Goal: Navigation & Orientation: Find specific page/section

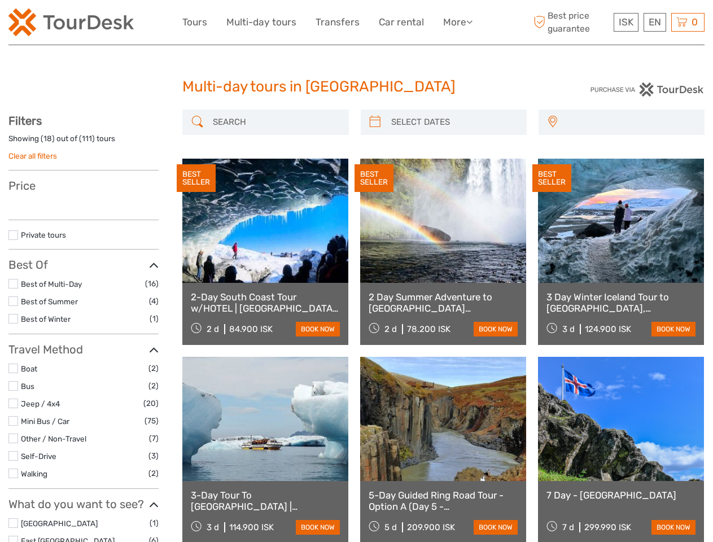
select select
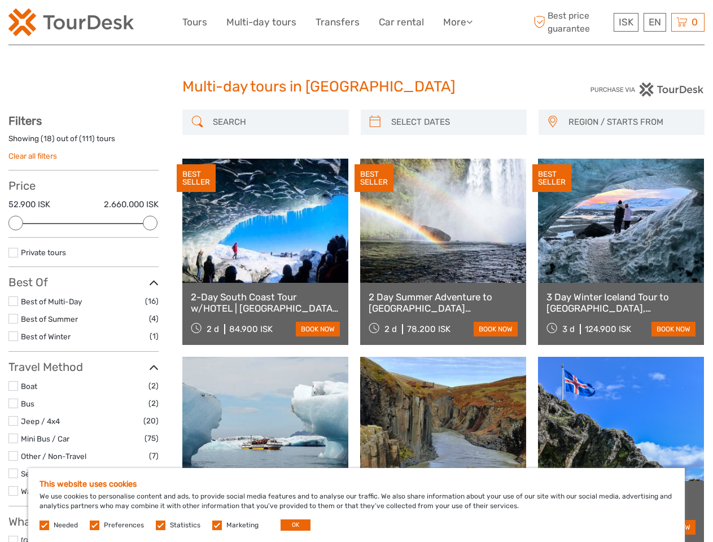
click at [457, 22] on link "More" at bounding box center [457, 22] width 29 height 16
click at [471, 21] on icon at bounding box center [470, 22] width 6 height 10
click at [626, 22] on span "ISK" at bounding box center [626, 21] width 15 height 11
click at [655, 22] on div "EN English Español Deutsch" at bounding box center [655, 22] width 23 height 19
click at [688, 22] on div "0 Items Total 0 ISK Checkout The shopping cart is empty." at bounding box center [688, 22] width 33 height 19
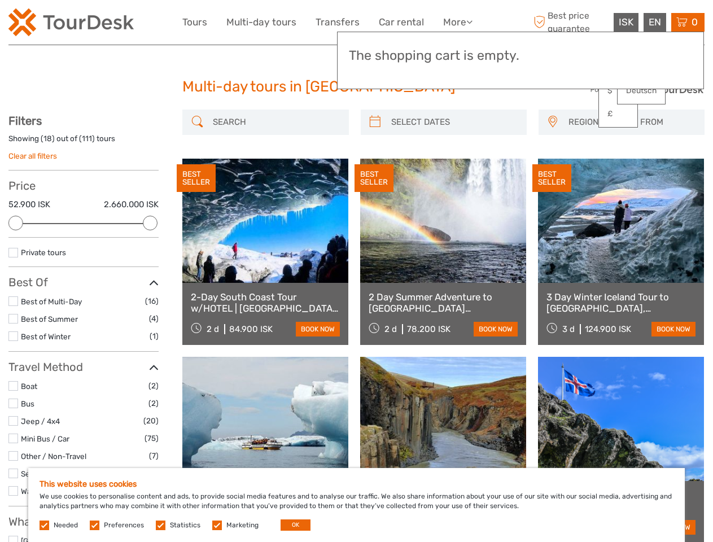
click at [16, 223] on div at bounding box center [15, 223] width 15 height 15
click at [150, 223] on div at bounding box center [150, 223] width 15 height 15
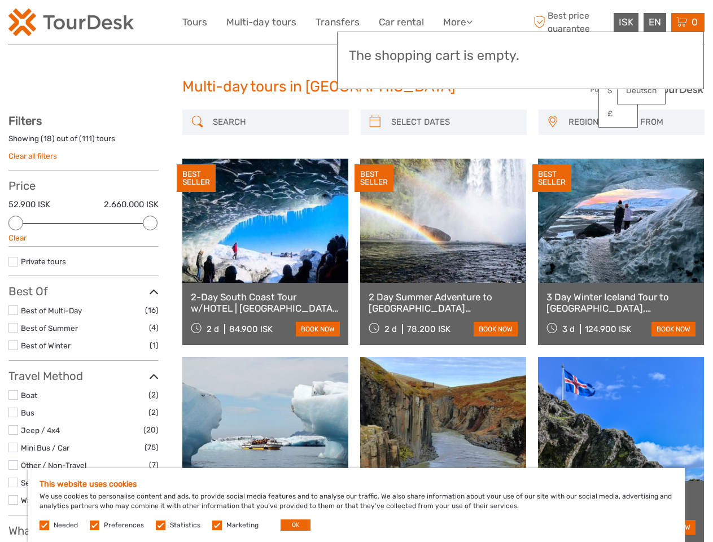
click at [375, 164] on div "BEST SELLER" at bounding box center [374, 178] width 39 height 28
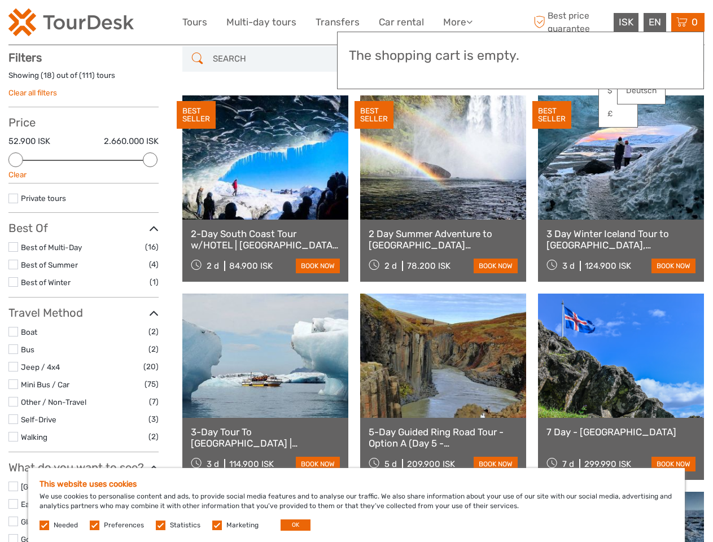
click at [454, 122] on link at bounding box center [443, 157] width 166 height 124
click at [552, 122] on div "BEST SELLER" at bounding box center [552, 115] width 39 height 28
